Goal: Task Accomplishment & Management: Manage account settings

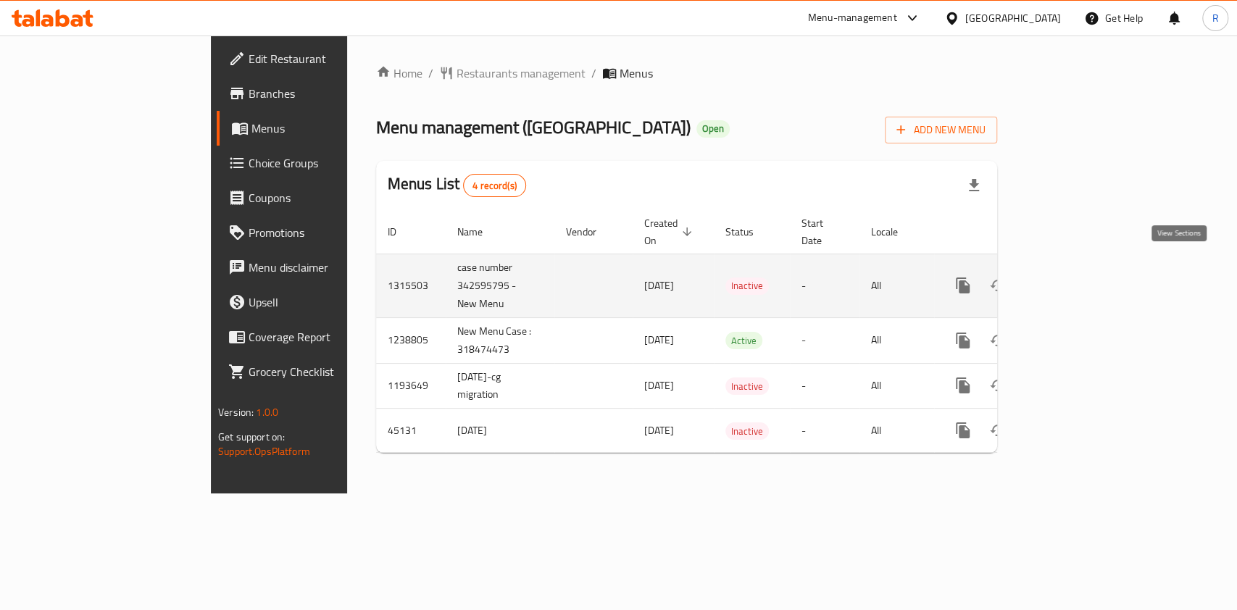
click at [1076, 277] on icon "enhanced table" at bounding box center [1067, 285] width 17 height 17
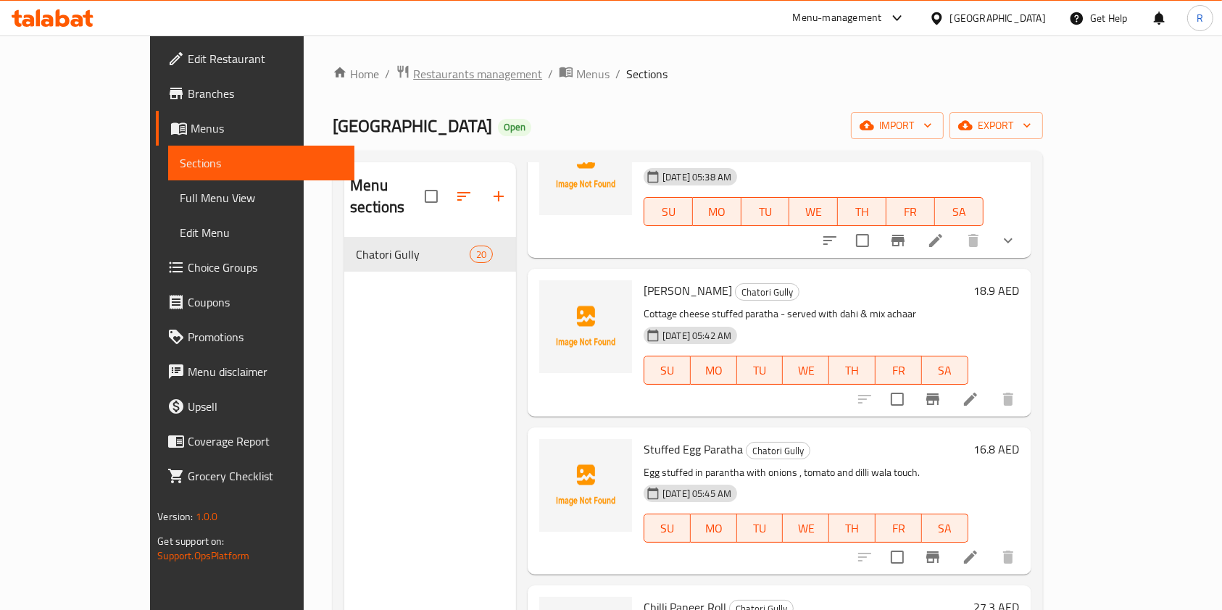
click at [413, 67] on span "Restaurants management" at bounding box center [477, 73] width 129 height 17
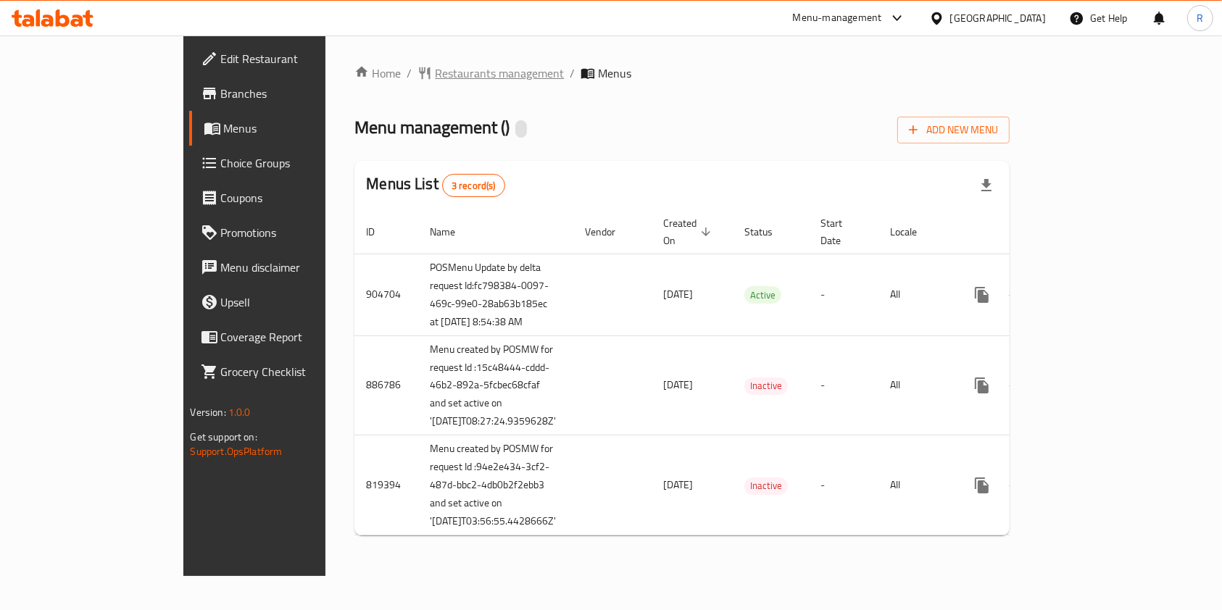
click at [435, 70] on span "Restaurants management" at bounding box center [499, 72] width 129 height 17
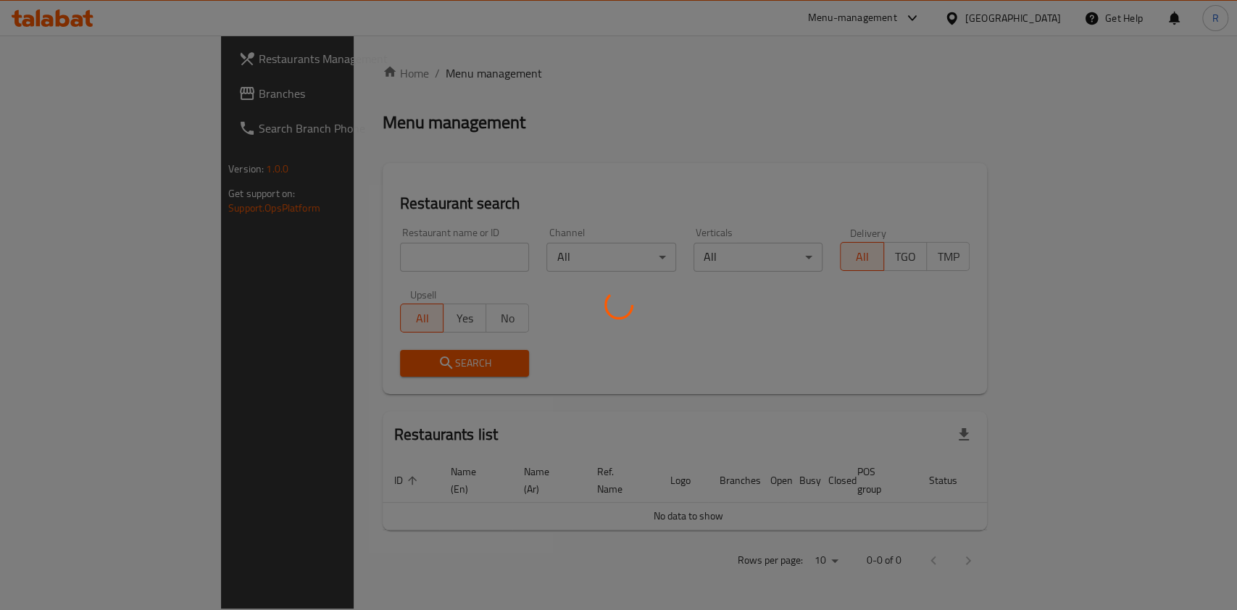
click at [364, 252] on div at bounding box center [618, 305] width 1237 height 610
click at [364, 258] on div at bounding box center [618, 305] width 1237 height 610
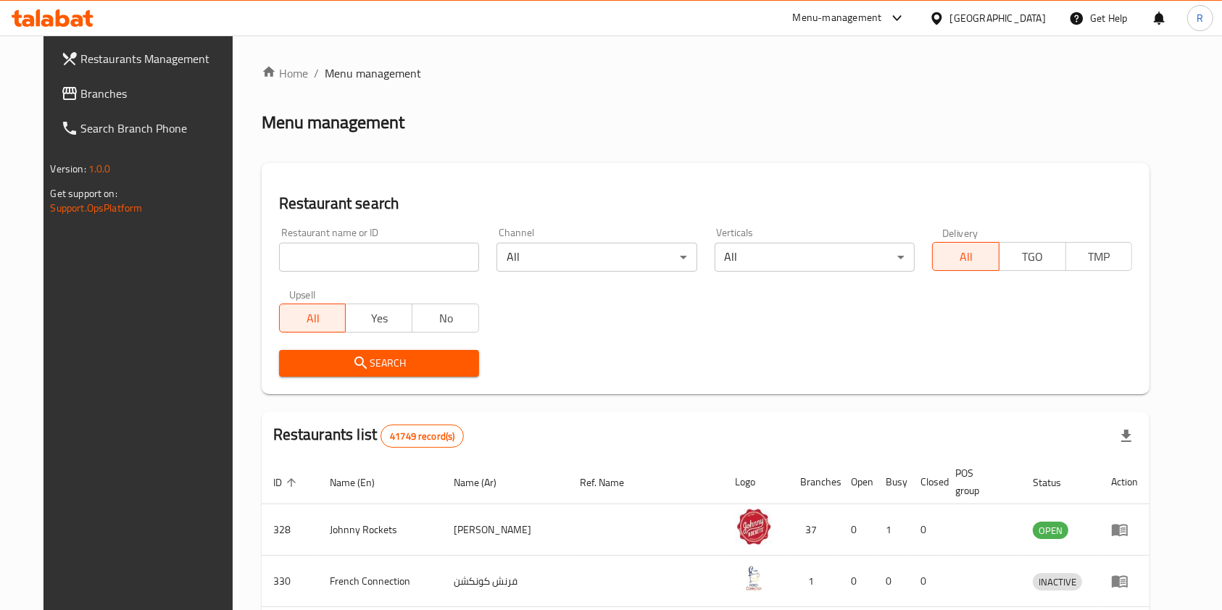
click at [367, 261] on input "search" at bounding box center [379, 257] width 200 height 29
type input "pizza king"
click button "Search" at bounding box center [379, 363] width 200 height 27
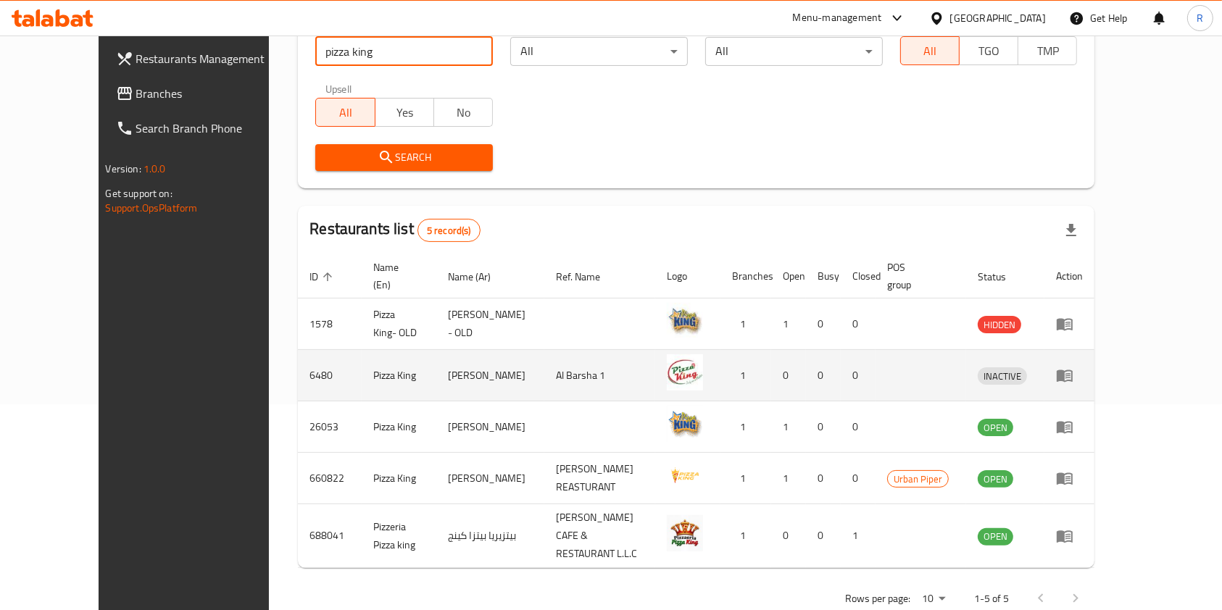
scroll to position [210, 0]
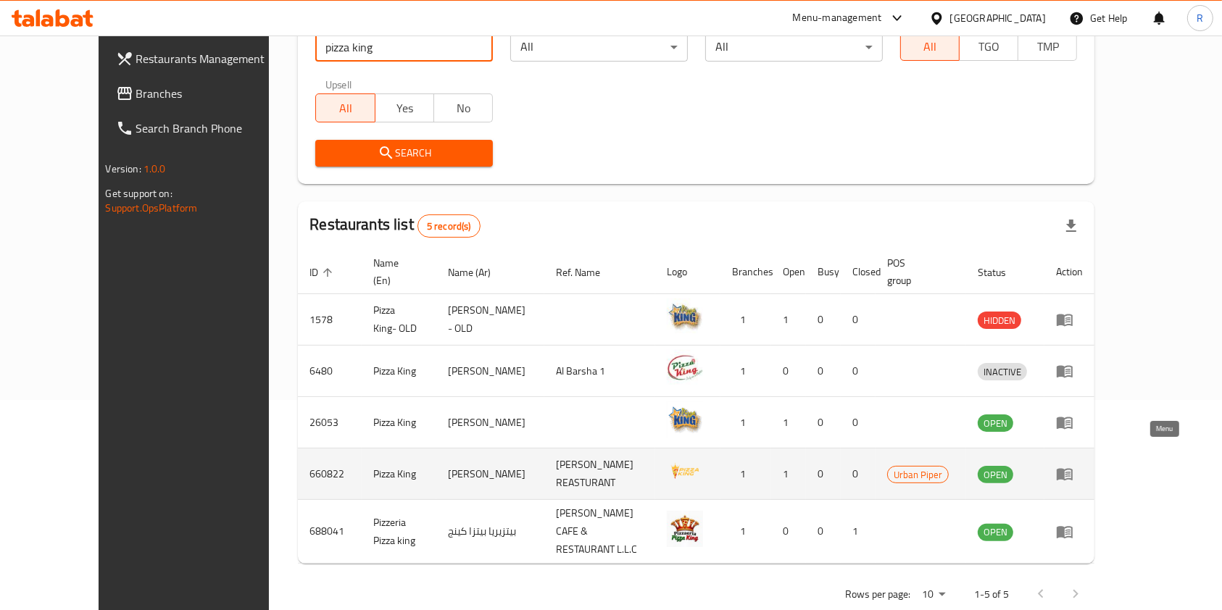
click at [1072, 469] on icon "enhanced table" at bounding box center [1064, 475] width 16 height 12
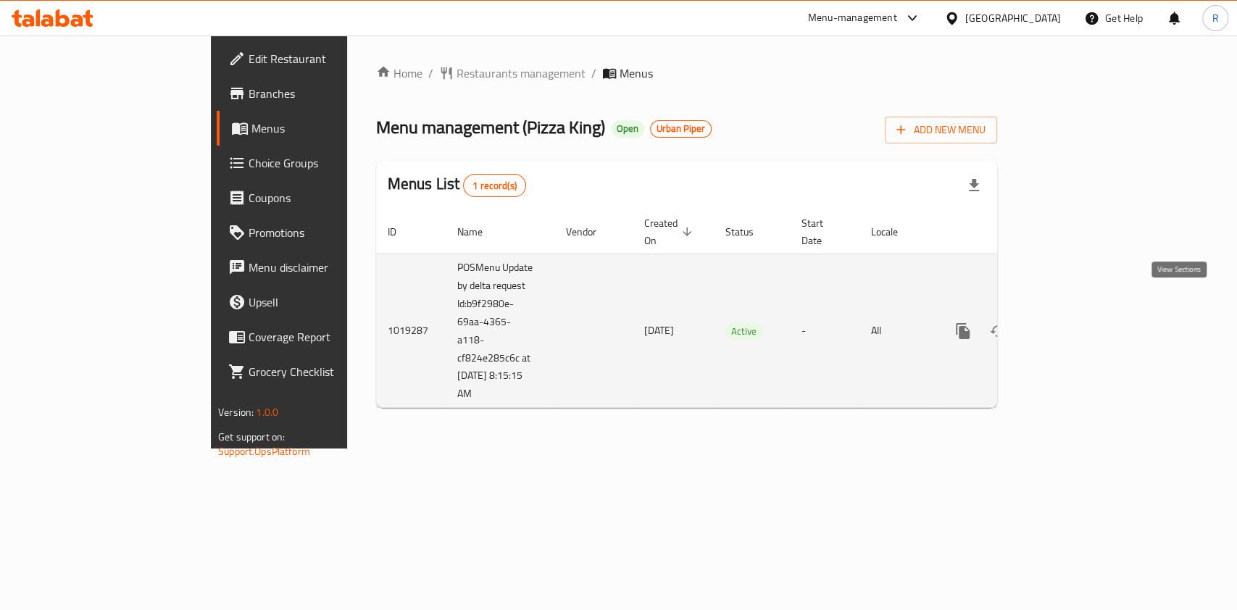
click at [1076, 322] on icon "enhanced table" at bounding box center [1067, 330] width 17 height 17
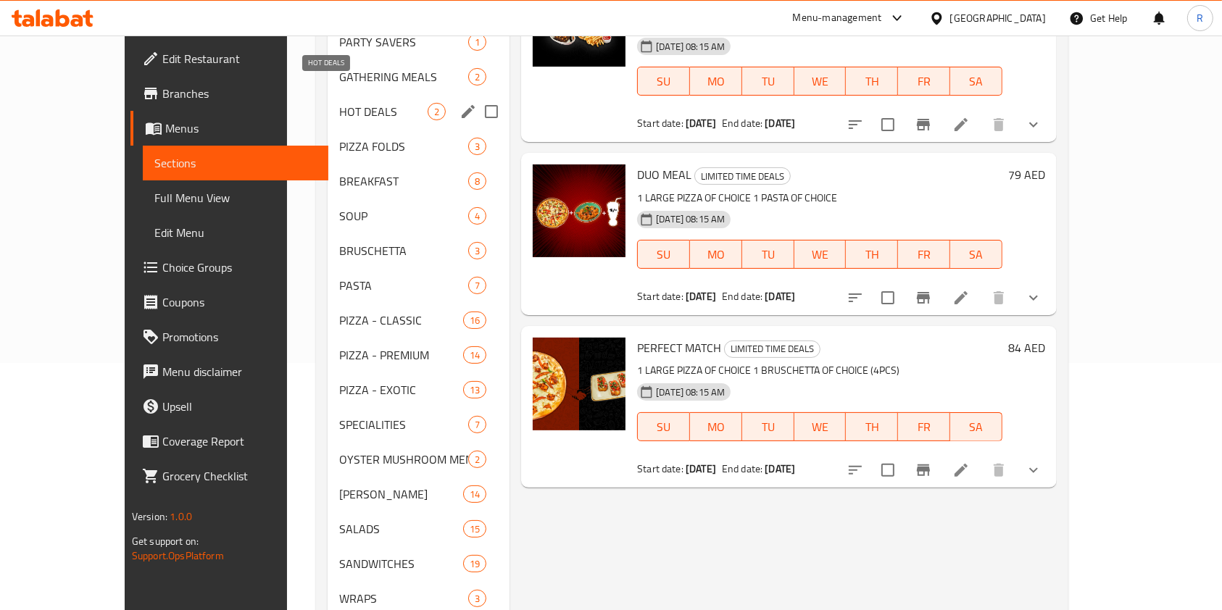
scroll to position [290, 0]
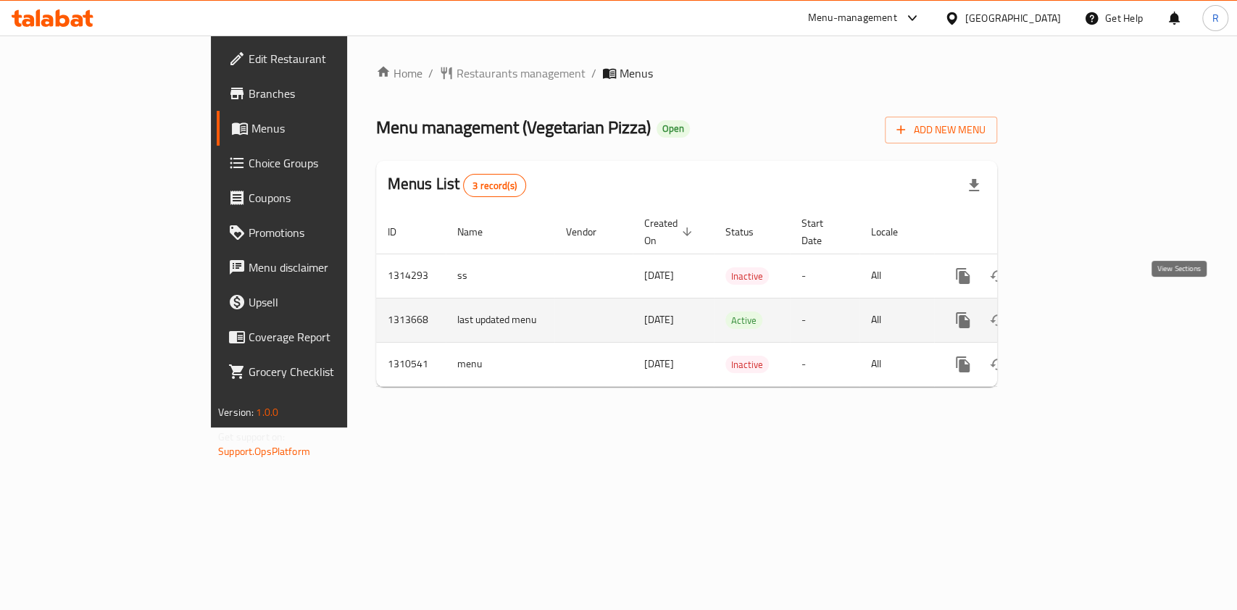
click at [1076, 312] on icon "enhanced table" at bounding box center [1067, 320] width 17 height 17
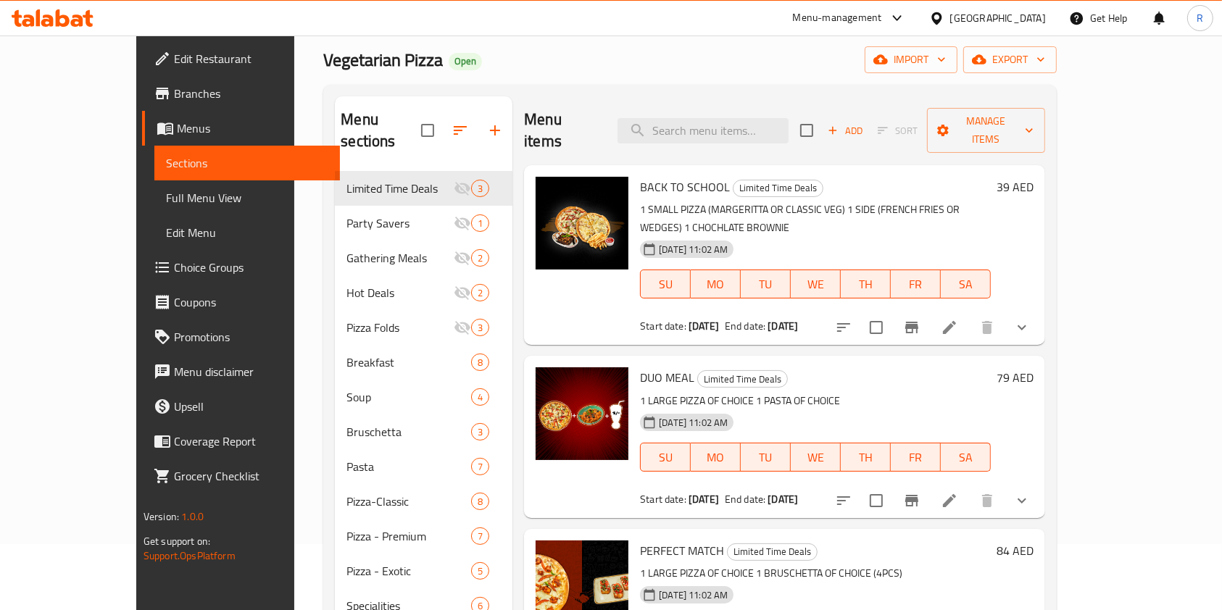
scroll to position [96, 0]
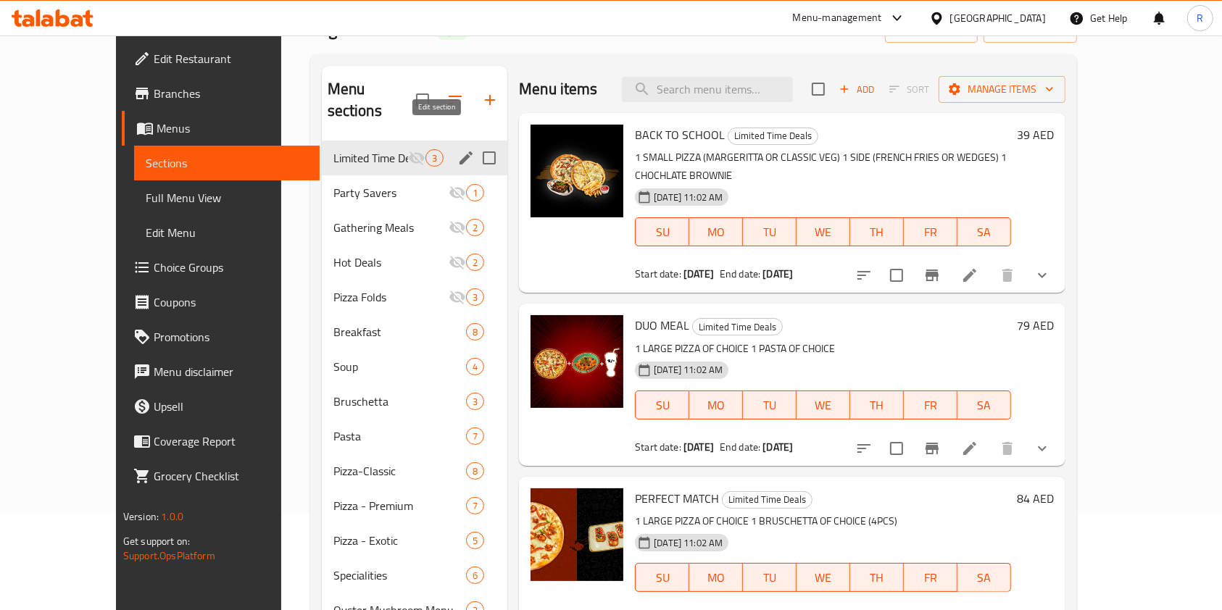
click at [457, 149] on icon "edit" at bounding box center [465, 157] width 17 height 17
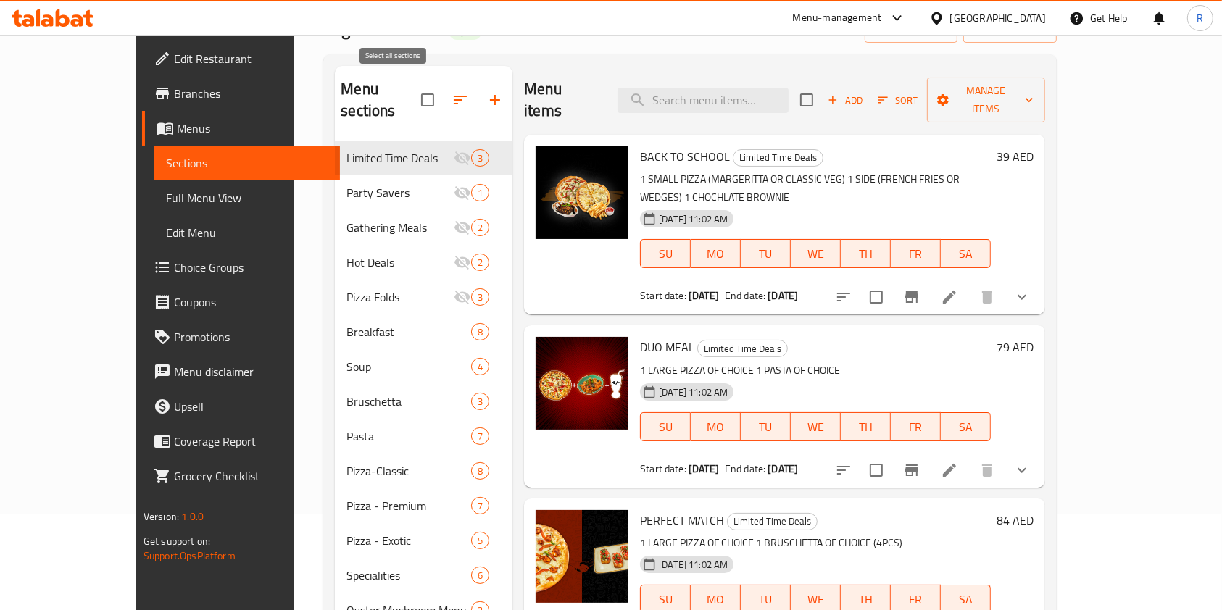
click at [412, 87] on input "checkbox" at bounding box center [427, 100] width 30 height 30
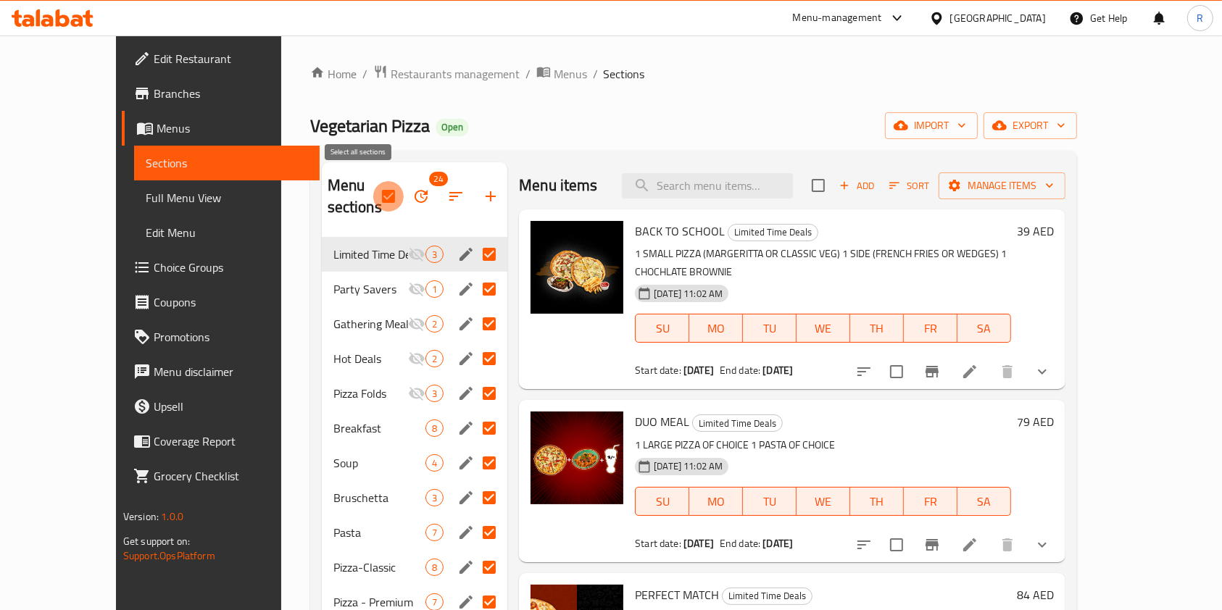
click at [373, 182] on input "checkbox" at bounding box center [388, 196] width 30 height 30
checkbox input "false"
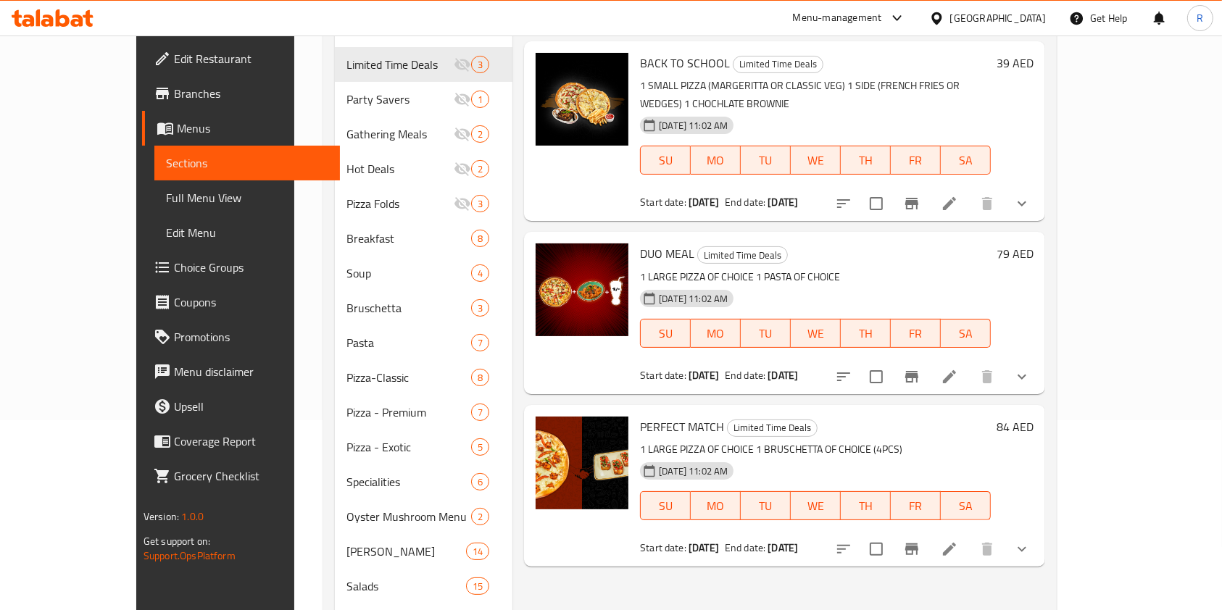
scroll to position [193, 0]
